Goal: Task Accomplishment & Management: Manage account settings

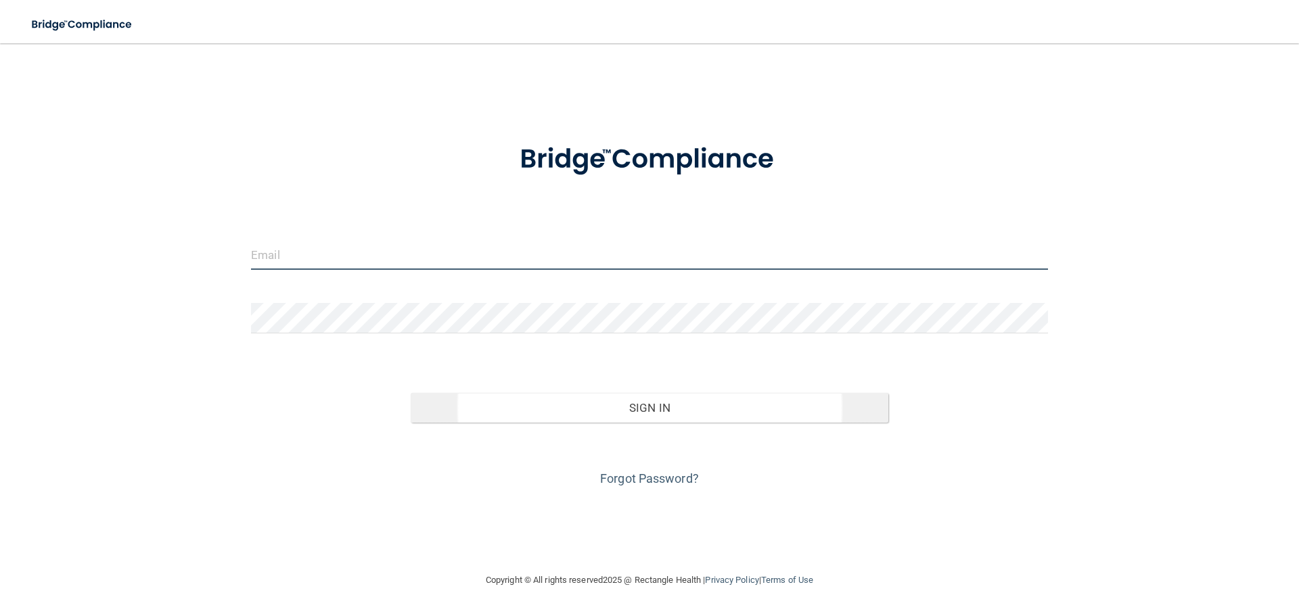
type input "[EMAIL_ADDRESS][DOMAIN_NAME]"
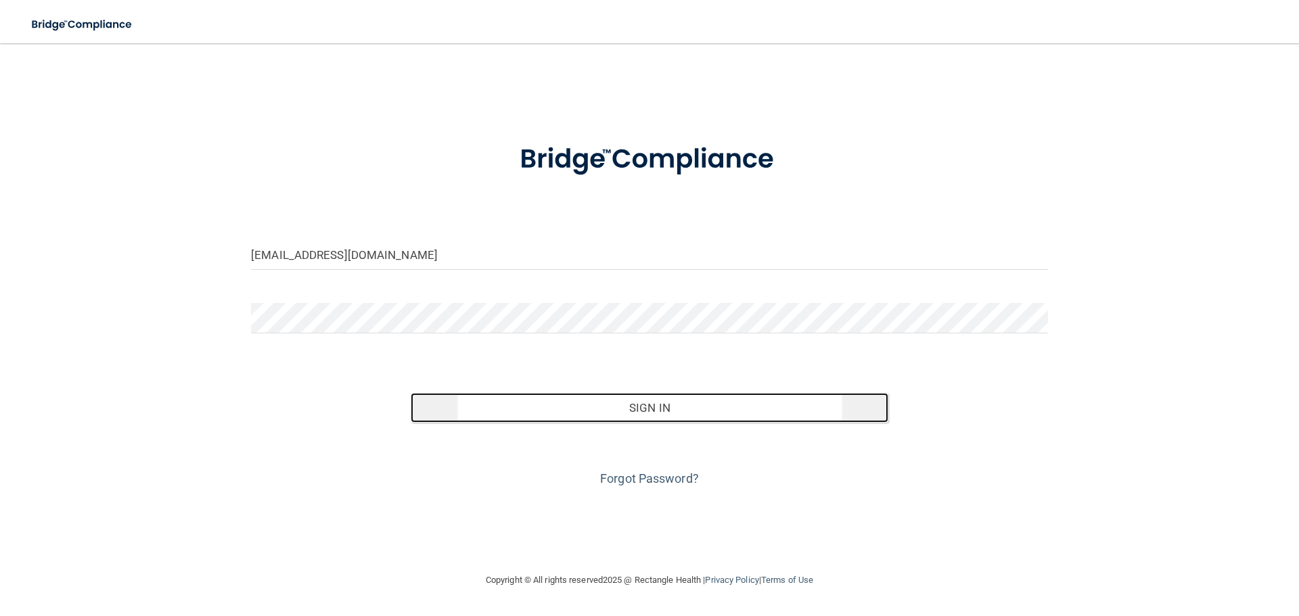
click at [654, 406] on button "Sign In" at bounding box center [650, 408] width 478 height 30
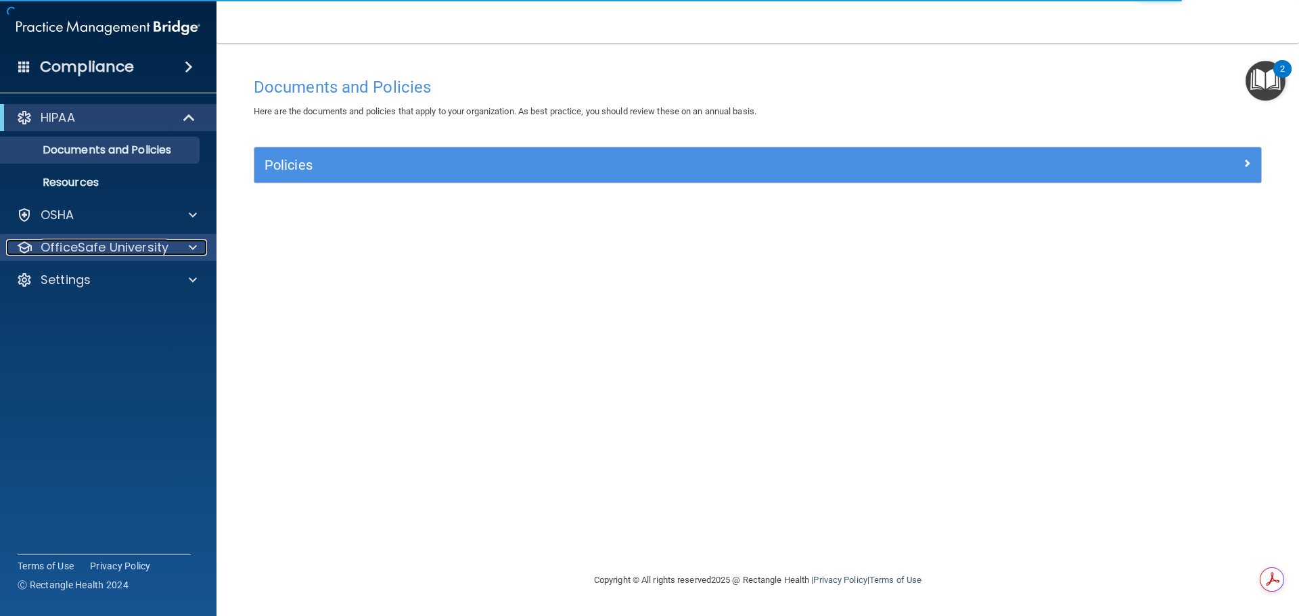
click at [185, 251] on div at bounding box center [191, 248] width 34 height 16
